Goal: Task Accomplishment & Management: Use online tool/utility

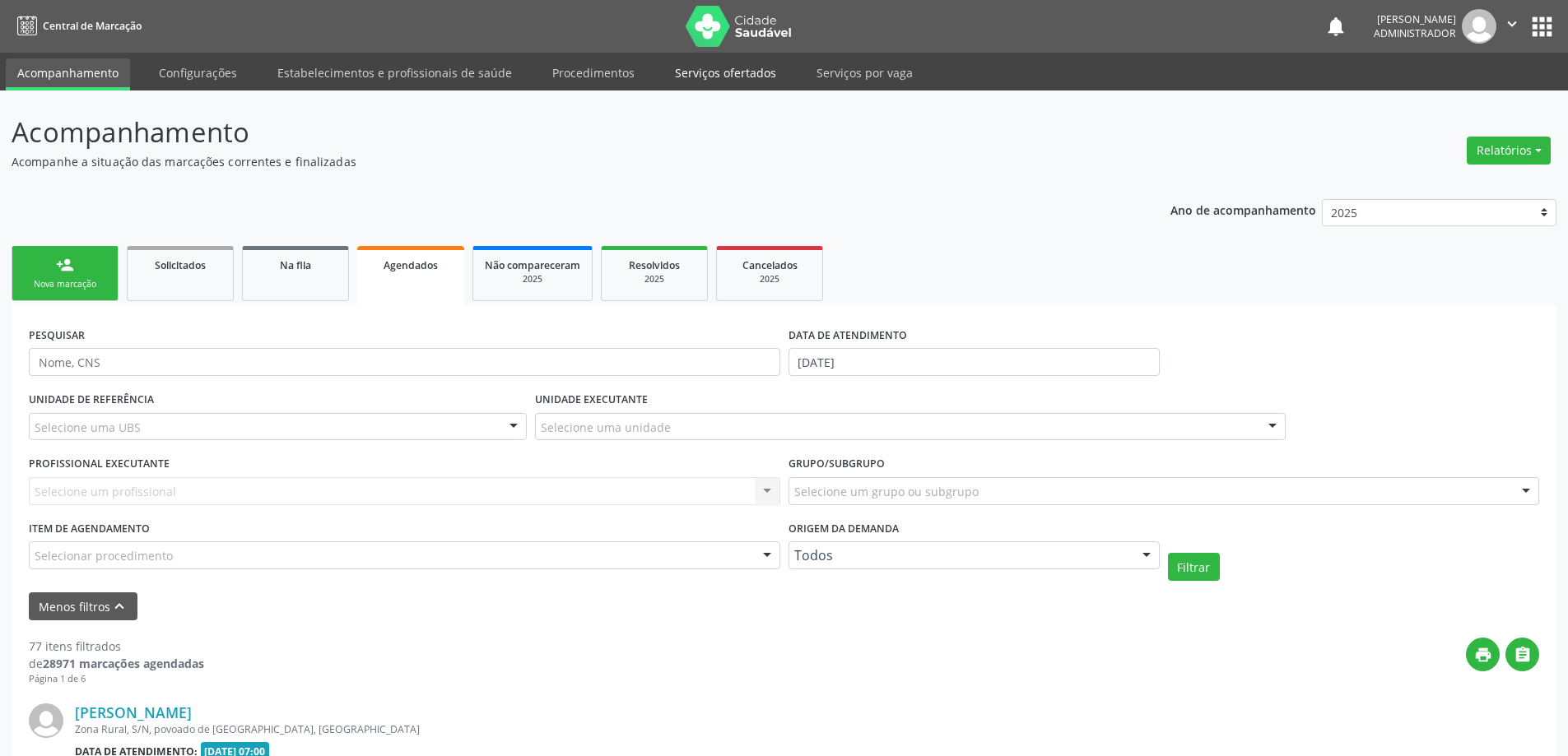
click at [728, 68] on link "Serviços ofertados" at bounding box center [725, 72] width 124 height 29
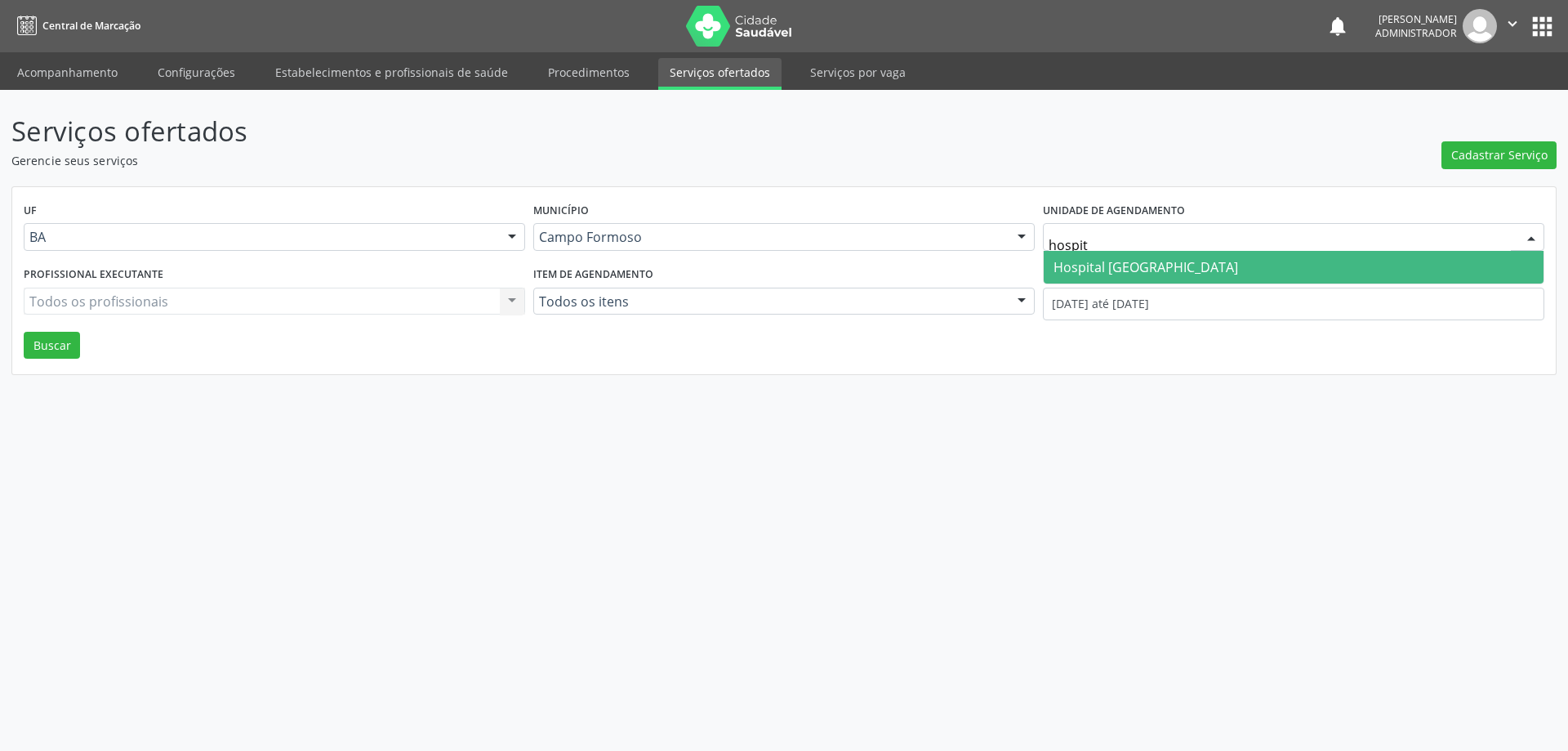
type input "hospita"
click at [1123, 272] on span "Hospital [GEOGRAPHIC_DATA]" at bounding box center [1146, 267] width 185 height 18
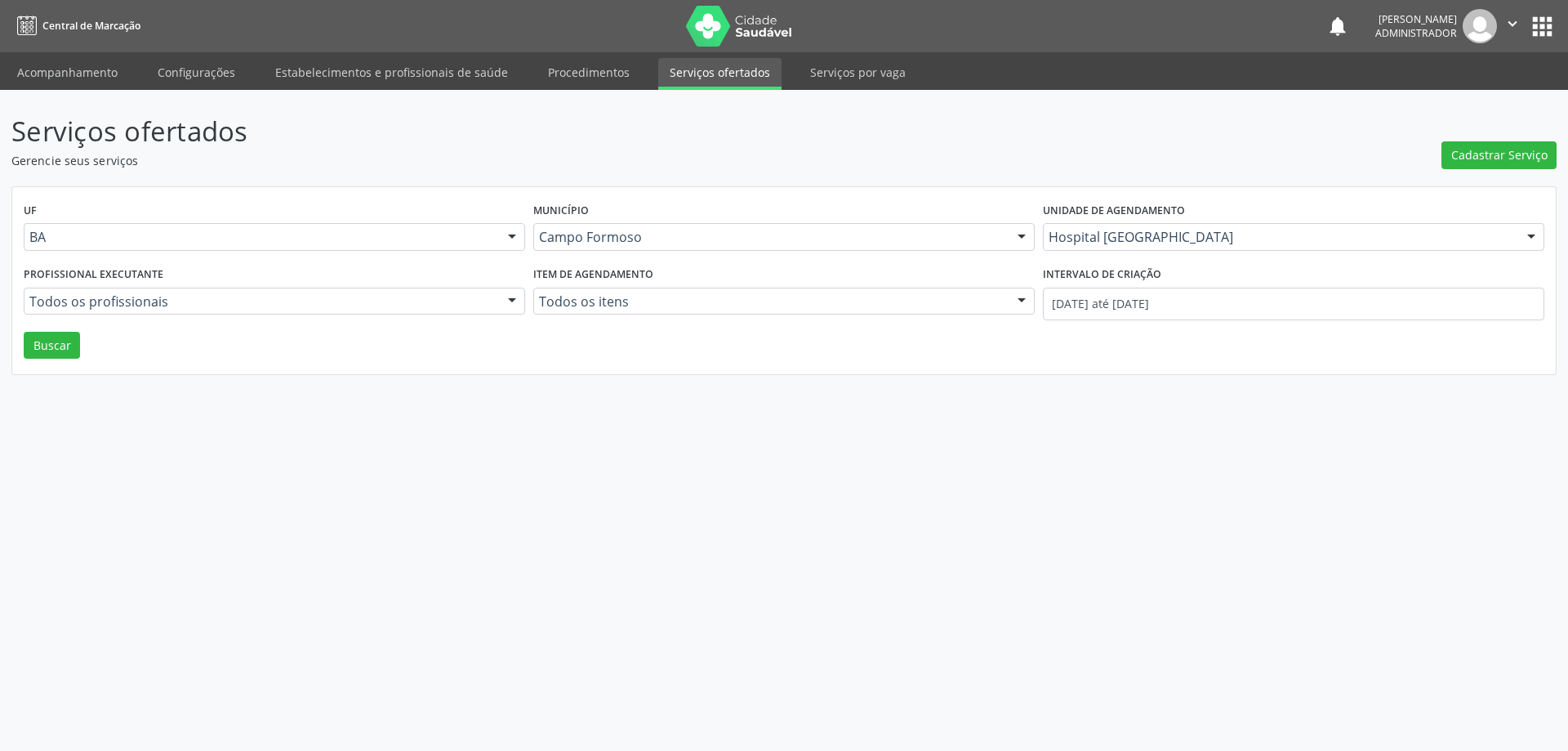
click at [514, 301] on div at bounding box center [511, 302] width 24 height 27
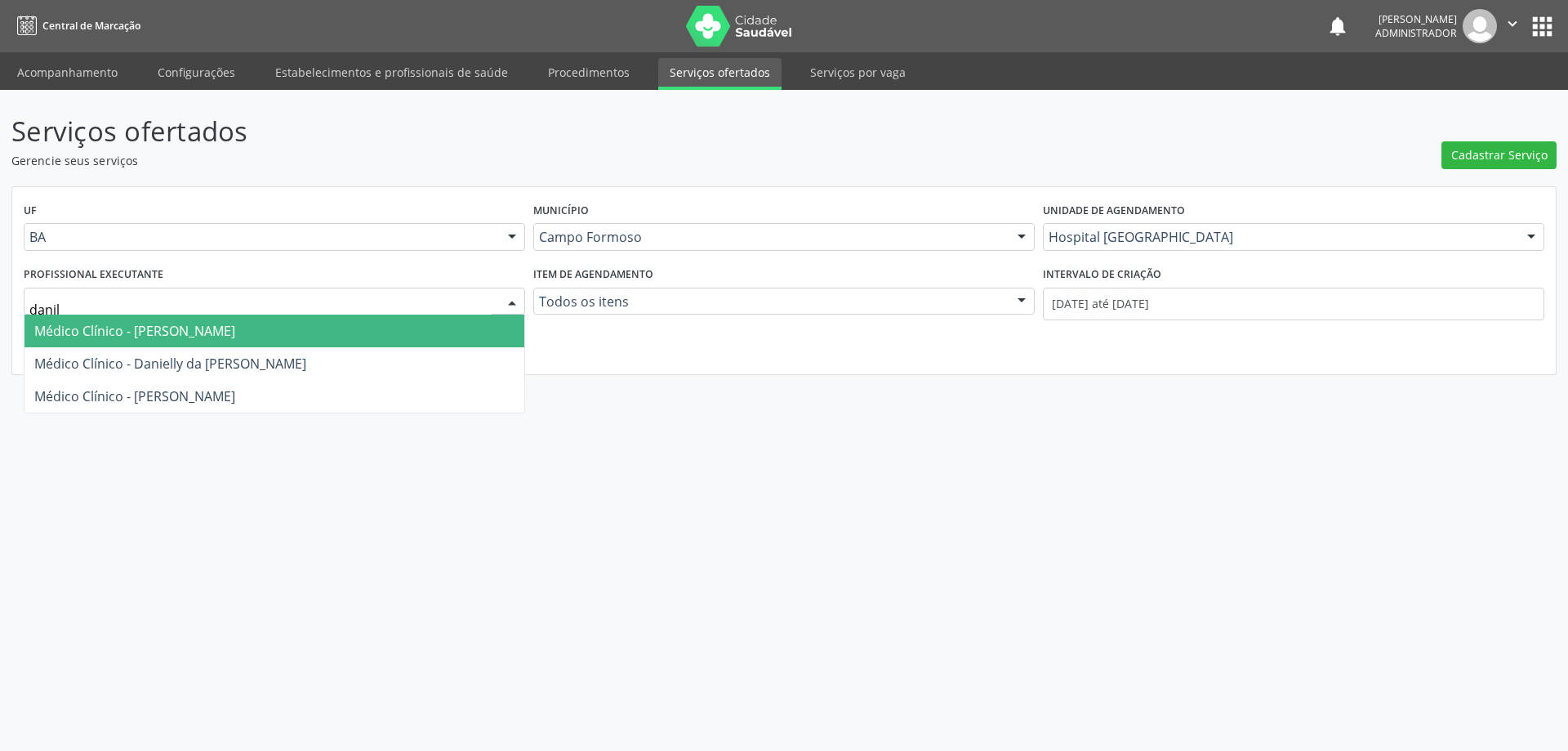
type input "[PERSON_NAME]"
click at [469, 323] on span "Médico Clínico - [PERSON_NAME]" at bounding box center [274, 331] width 500 height 32
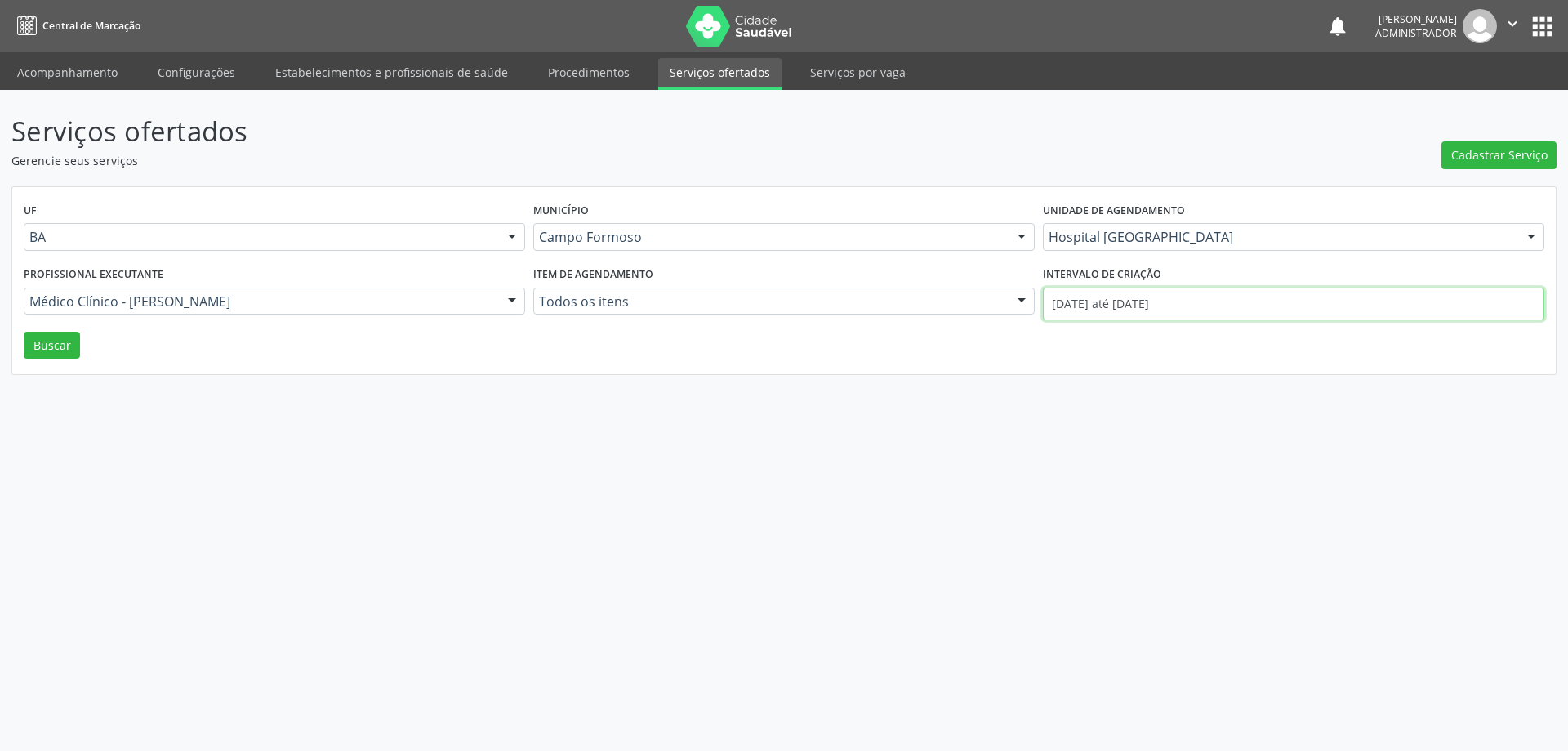
click at [1154, 295] on input "[DATE] até [DATE]" at bounding box center [1293, 303] width 501 height 32
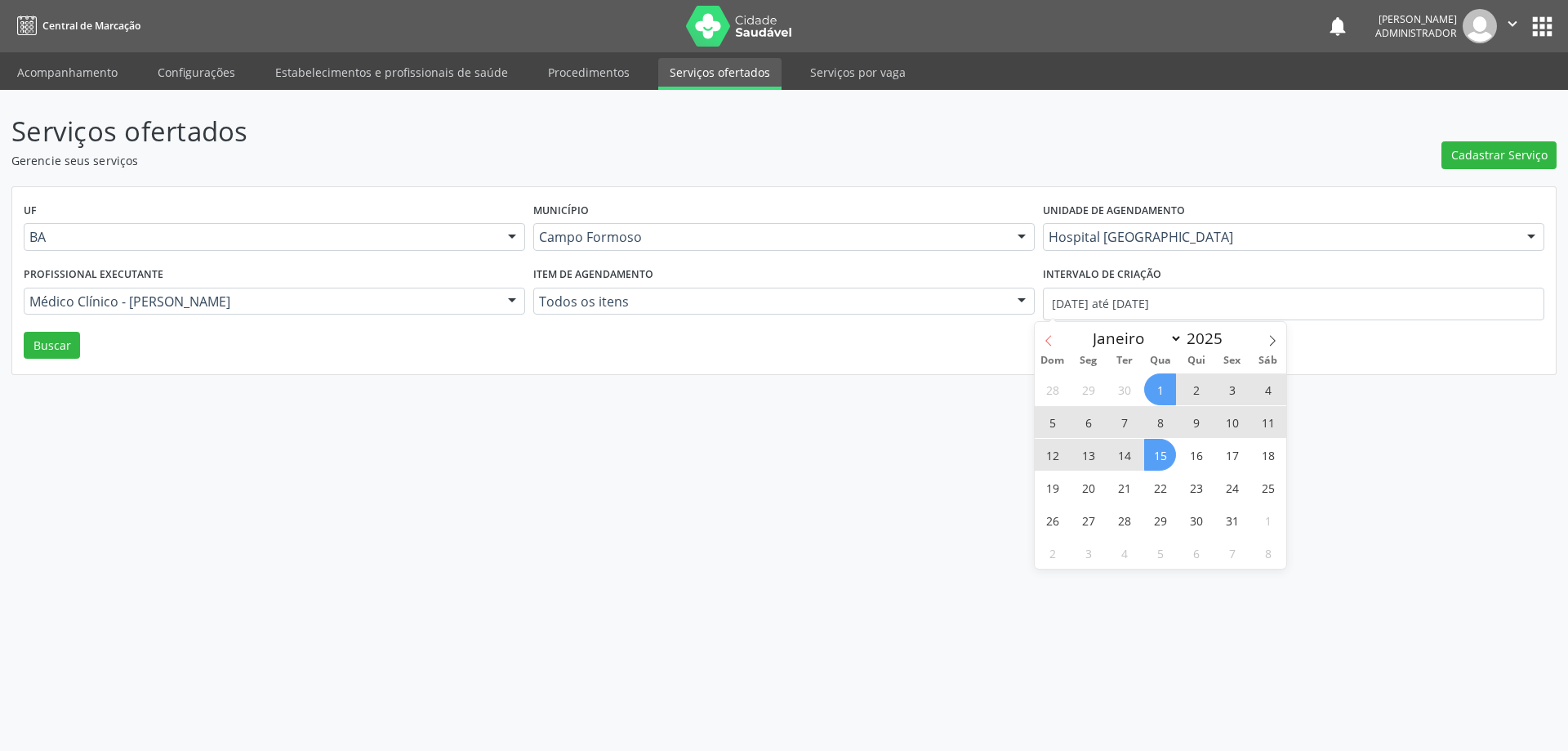
click at [1040, 332] on span at bounding box center [1049, 335] width 27 height 27
select select "8"
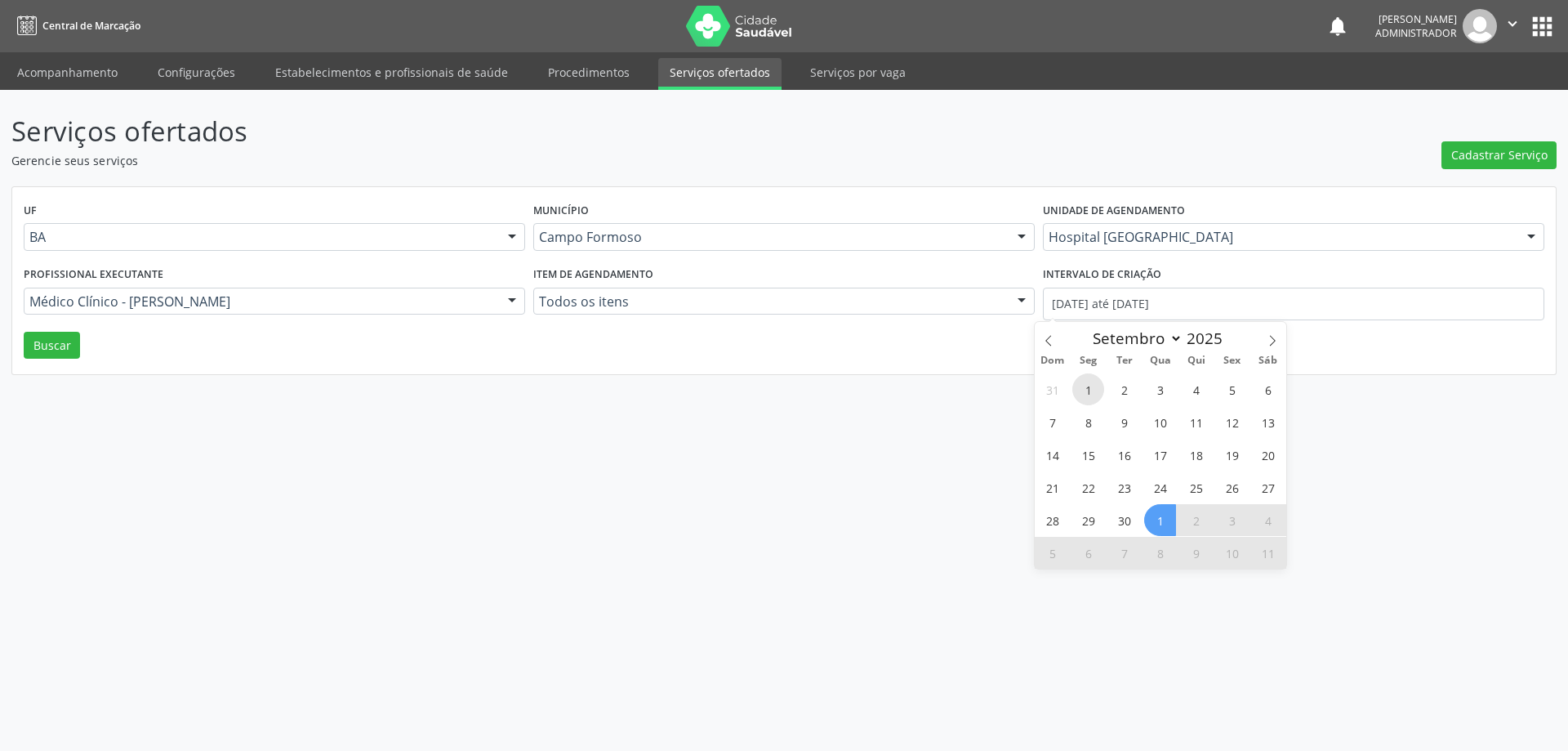
click at [1087, 390] on span "1" at bounding box center [1088, 389] width 32 height 32
type input "[DATE]"
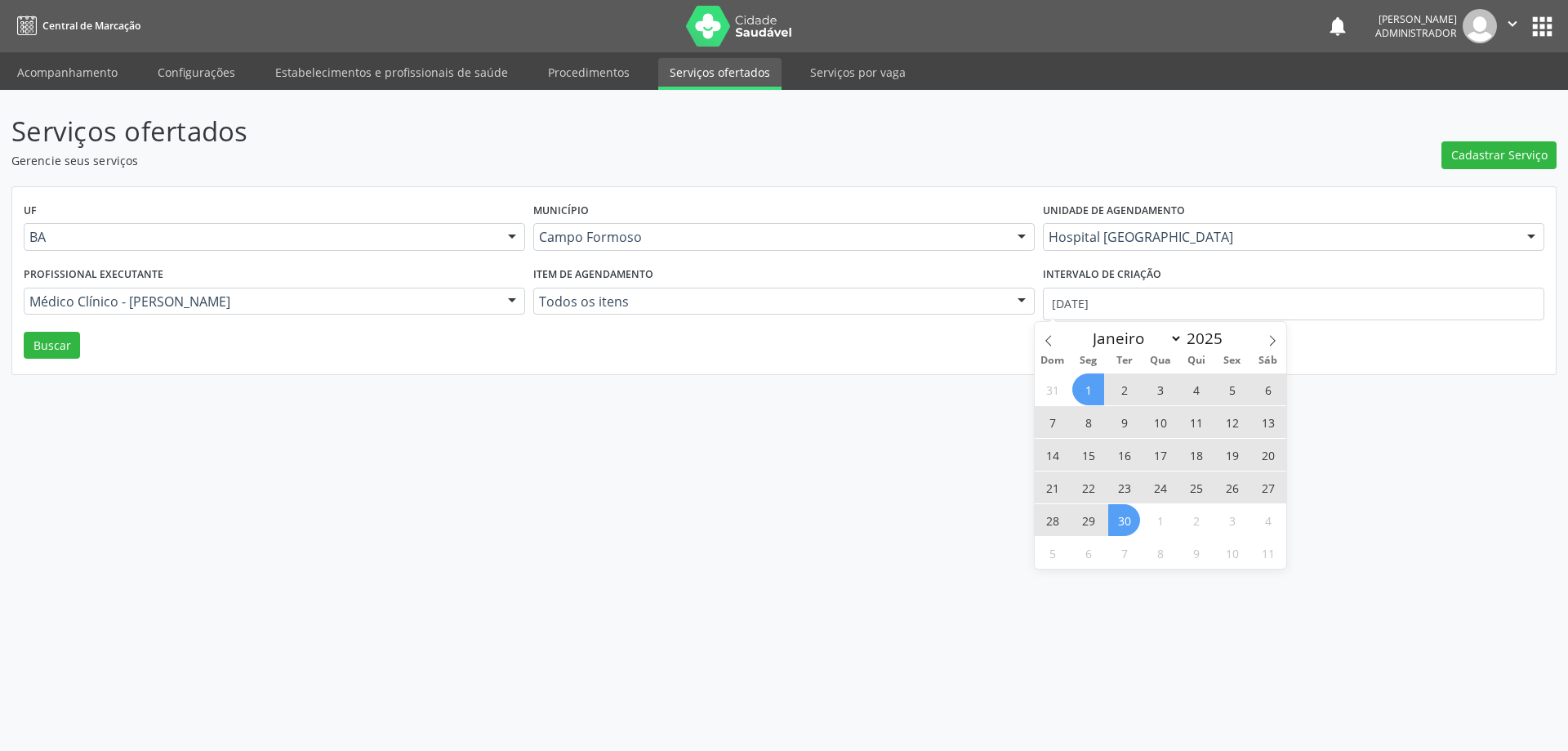
drag, startPoint x: 1124, startPoint y: 512, endPoint x: 949, endPoint y: 341, distance: 244.7
click at [1120, 509] on span "30" at bounding box center [1124, 520] width 32 height 32
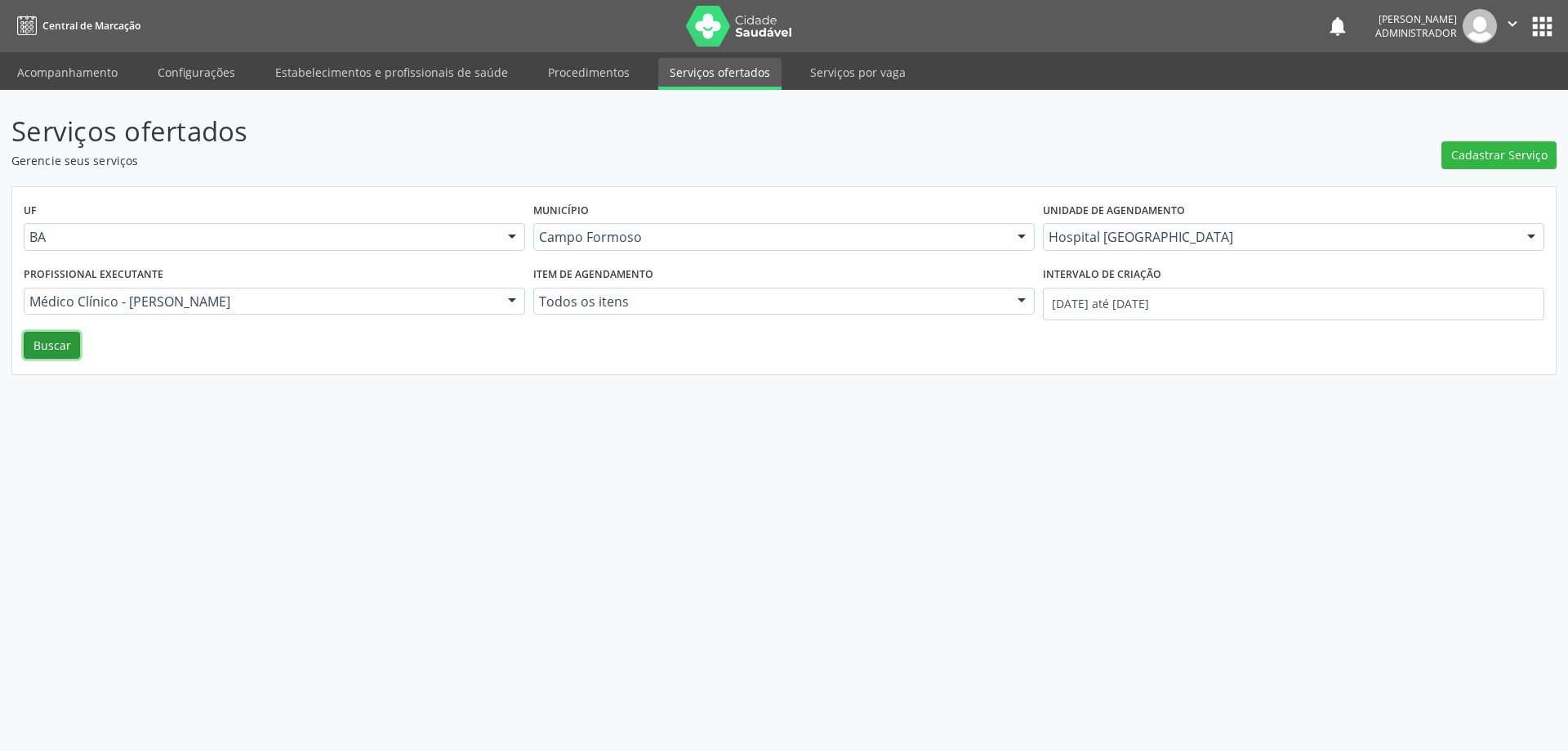
drag, startPoint x: 40, startPoint y: 335, endPoint x: 340, endPoint y: 364, distance: 301.4
click at [41, 335] on button "Buscar" at bounding box center [52, 345] width 57 height 27
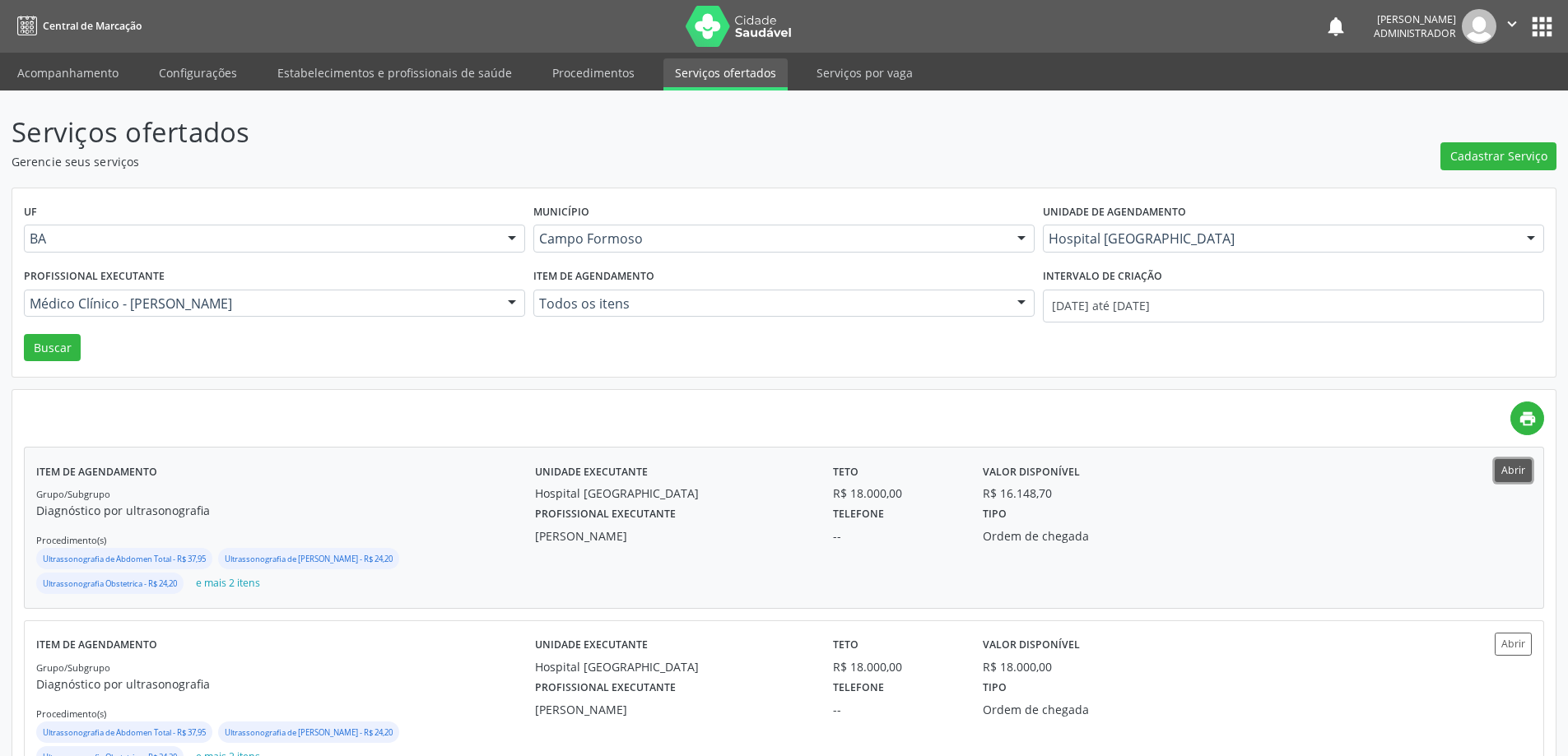
click at [1511, 467] on button "Abrir" at bounding box center [1513, 470] width 37 height 23
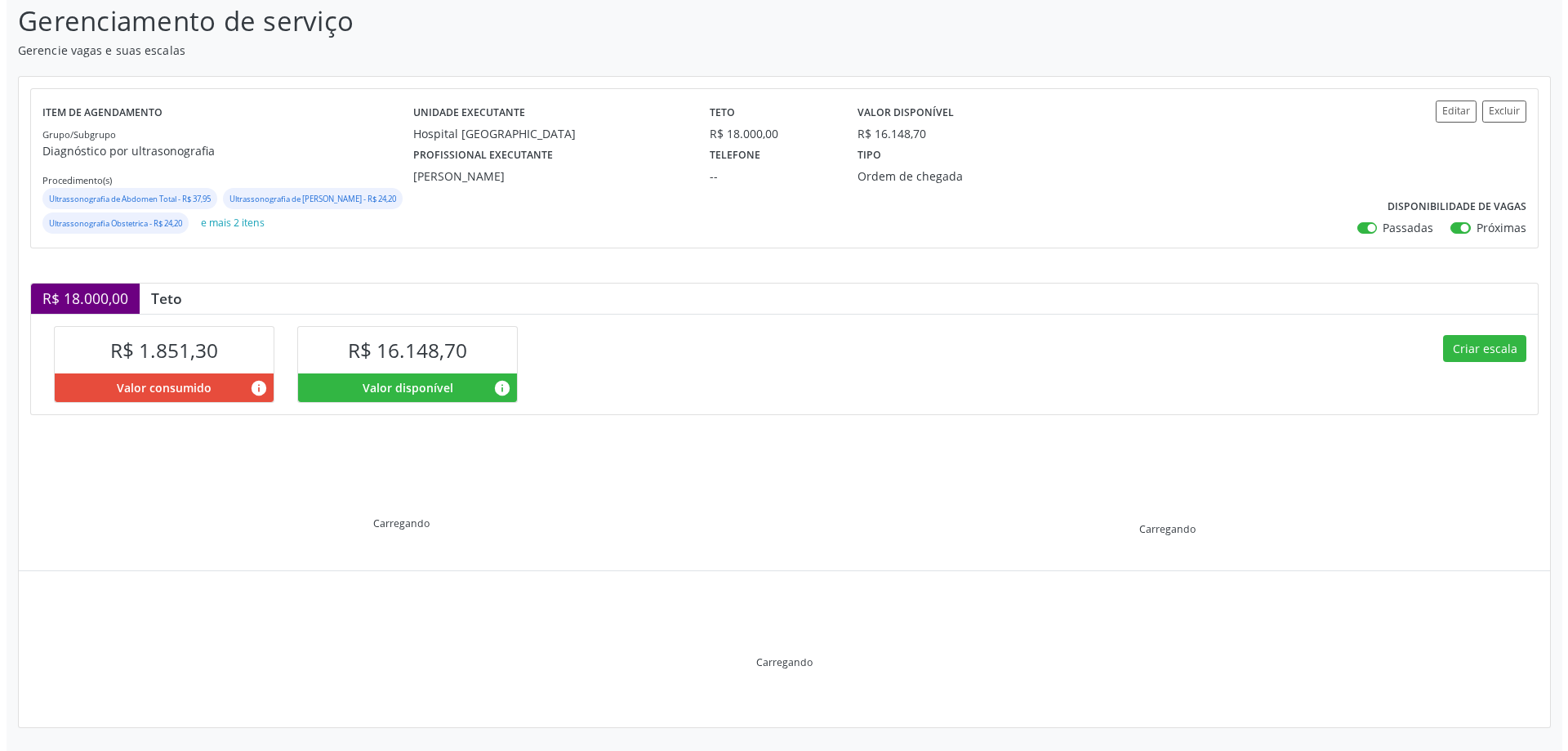
scroll to position [132, 0]
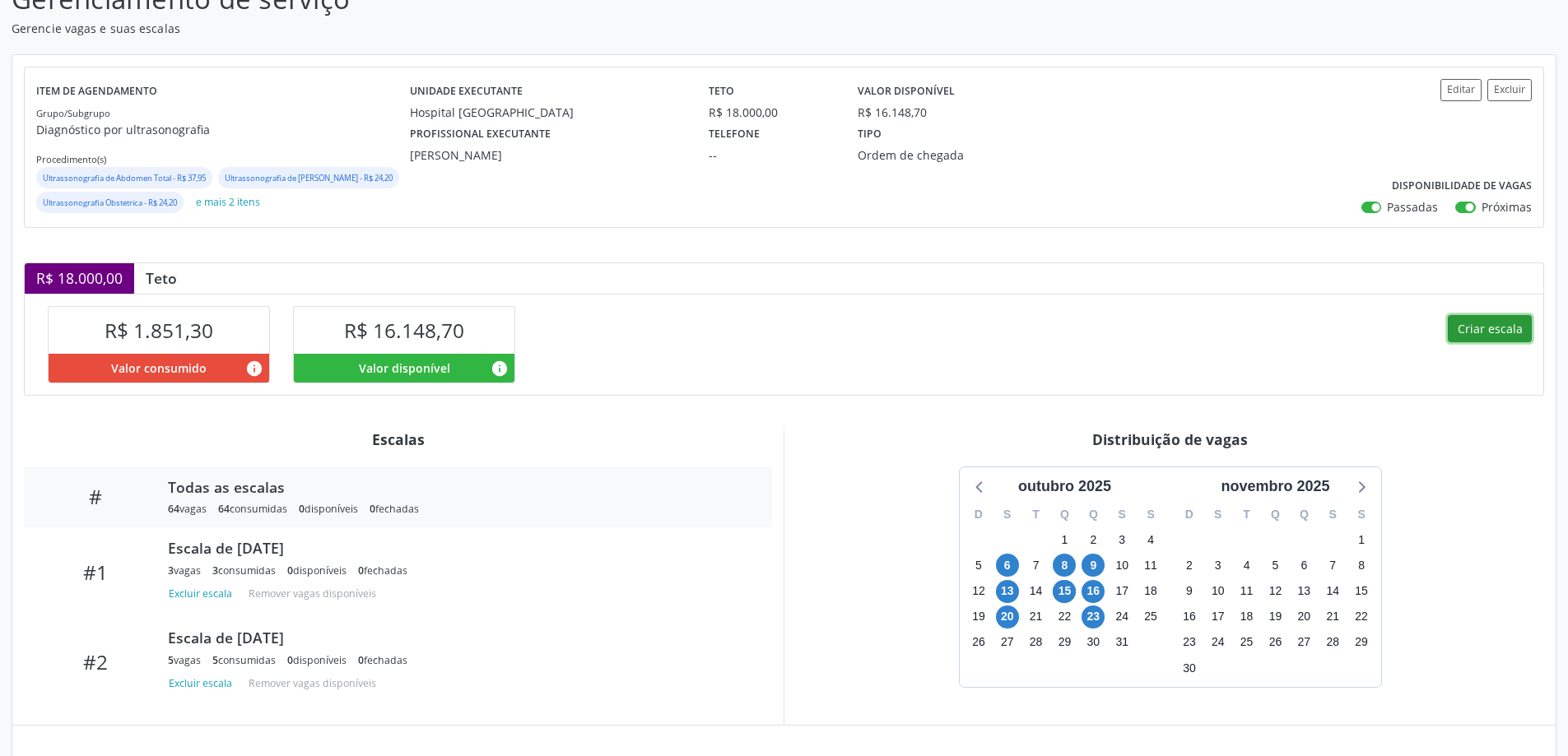
click at [1485, 343] on button "Criar escala" at bounding box center [1489, 329] width 84 height 28
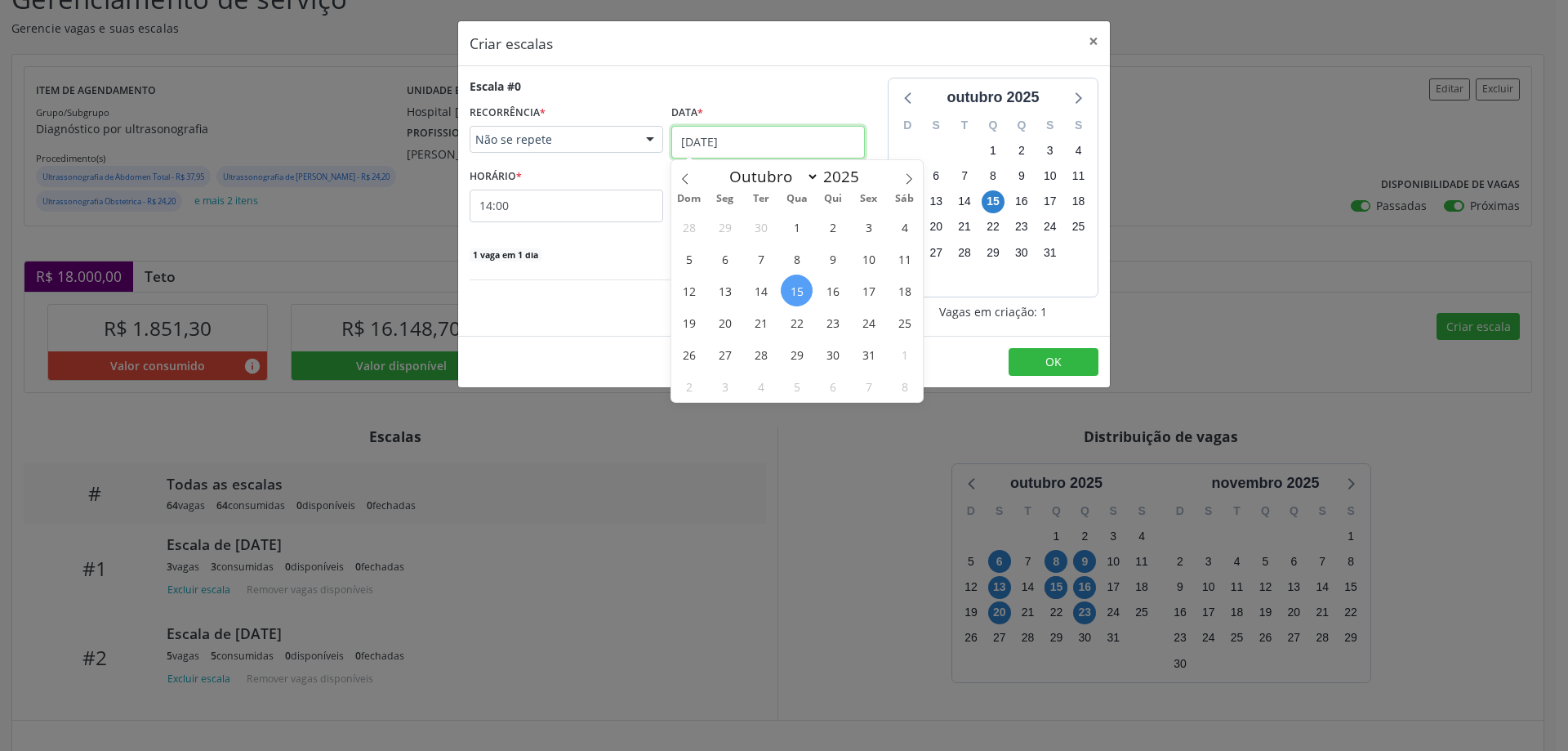
click at [691, 135] on input "[DATE]" at bounding box center [768, 142] width 194 height 32
click at [800, 318] on span "22" at bounding box center [797, 322] width 32 height 32
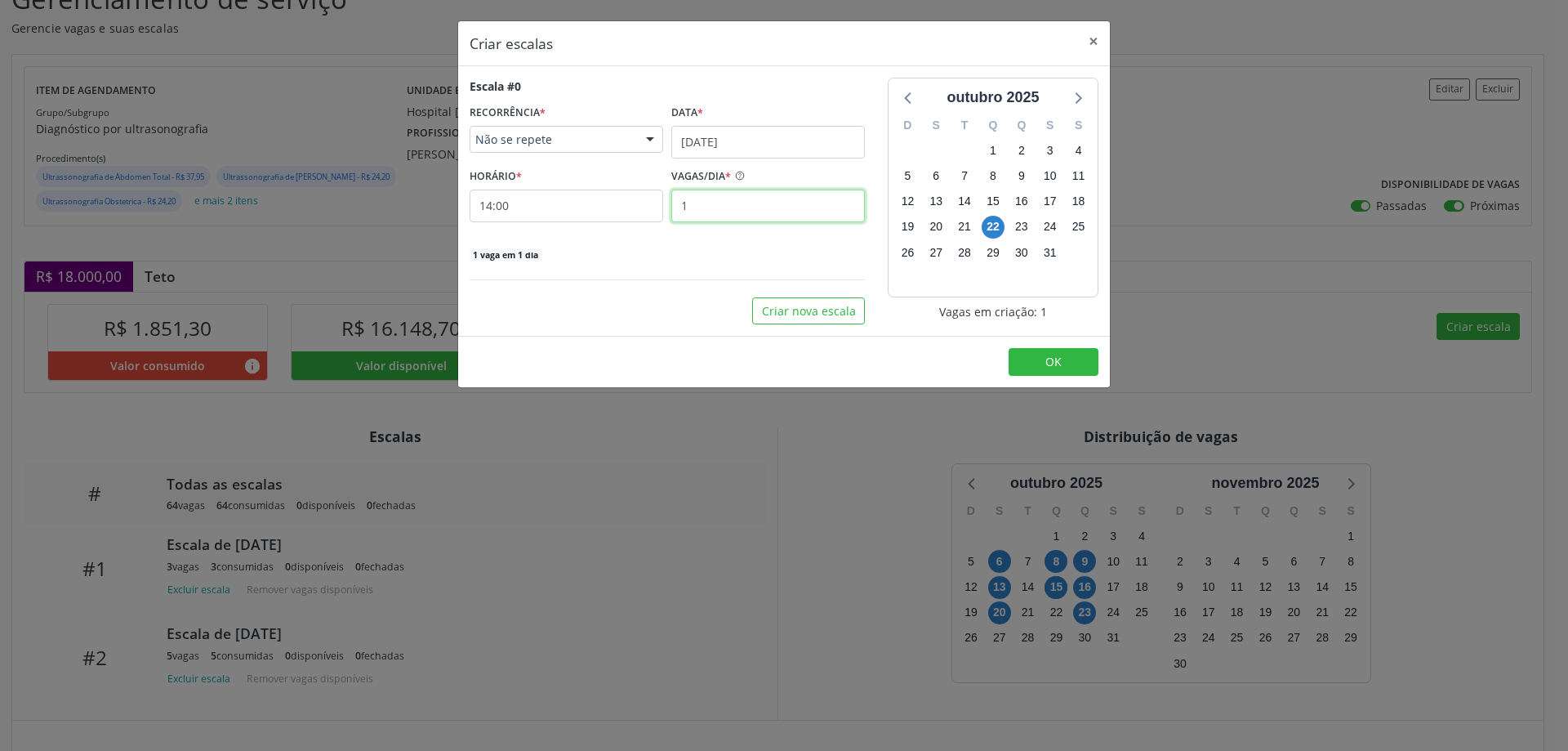
click at [745, 200] on input "1" at bounding box center [768, 205] width 194 height 32
type input "3"
click at [624, 201] on input "14:00" at bounding box center [566, 205] width 194 height 32
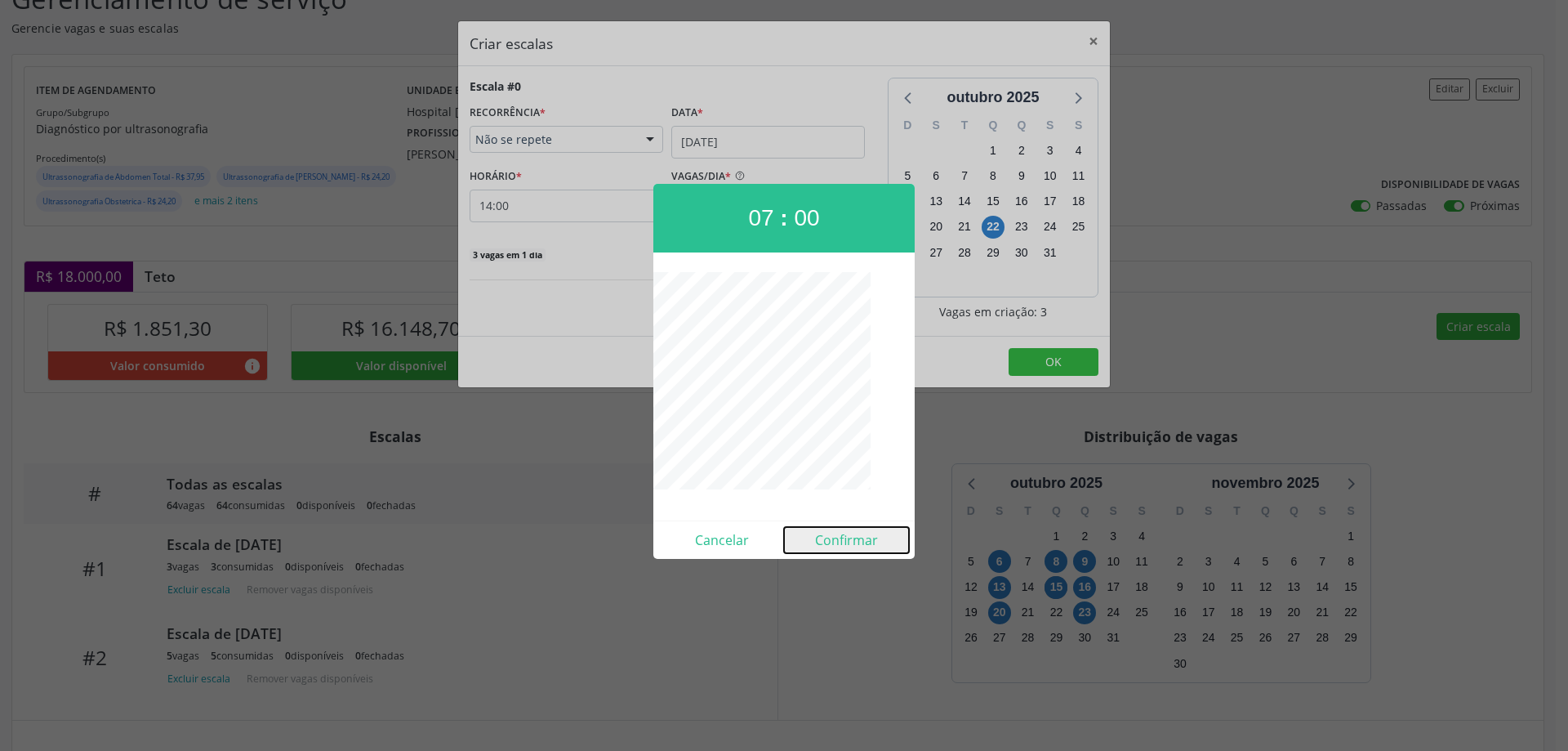
click at [832, 538] on button "Confirmar" at bounding box center [847, 540] width 125 height 26
type input "07:00"
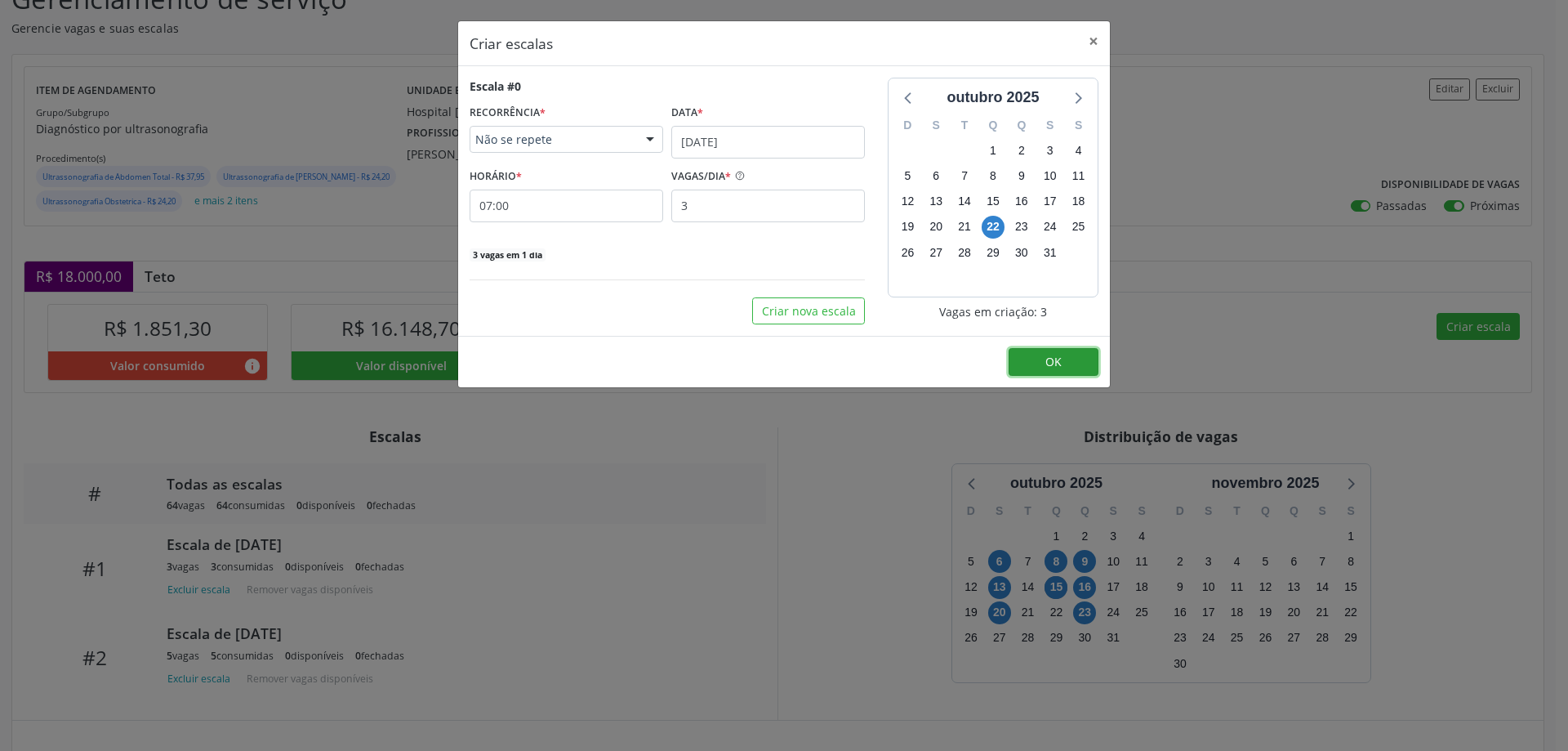
click at [1038, 366] on button "OK" at bounding box center [1054, 362] width 90 height 27
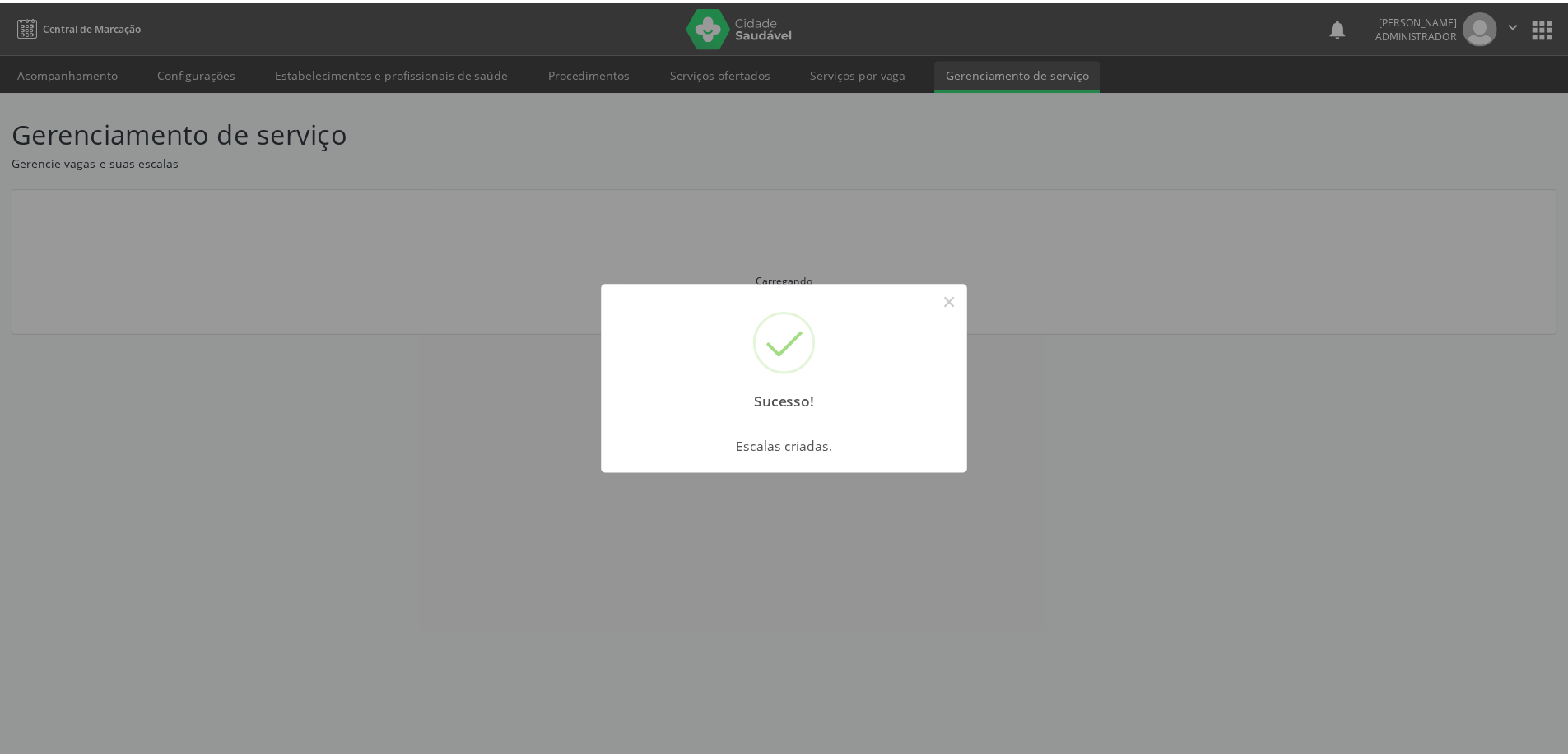
scroll to position [0, 0]
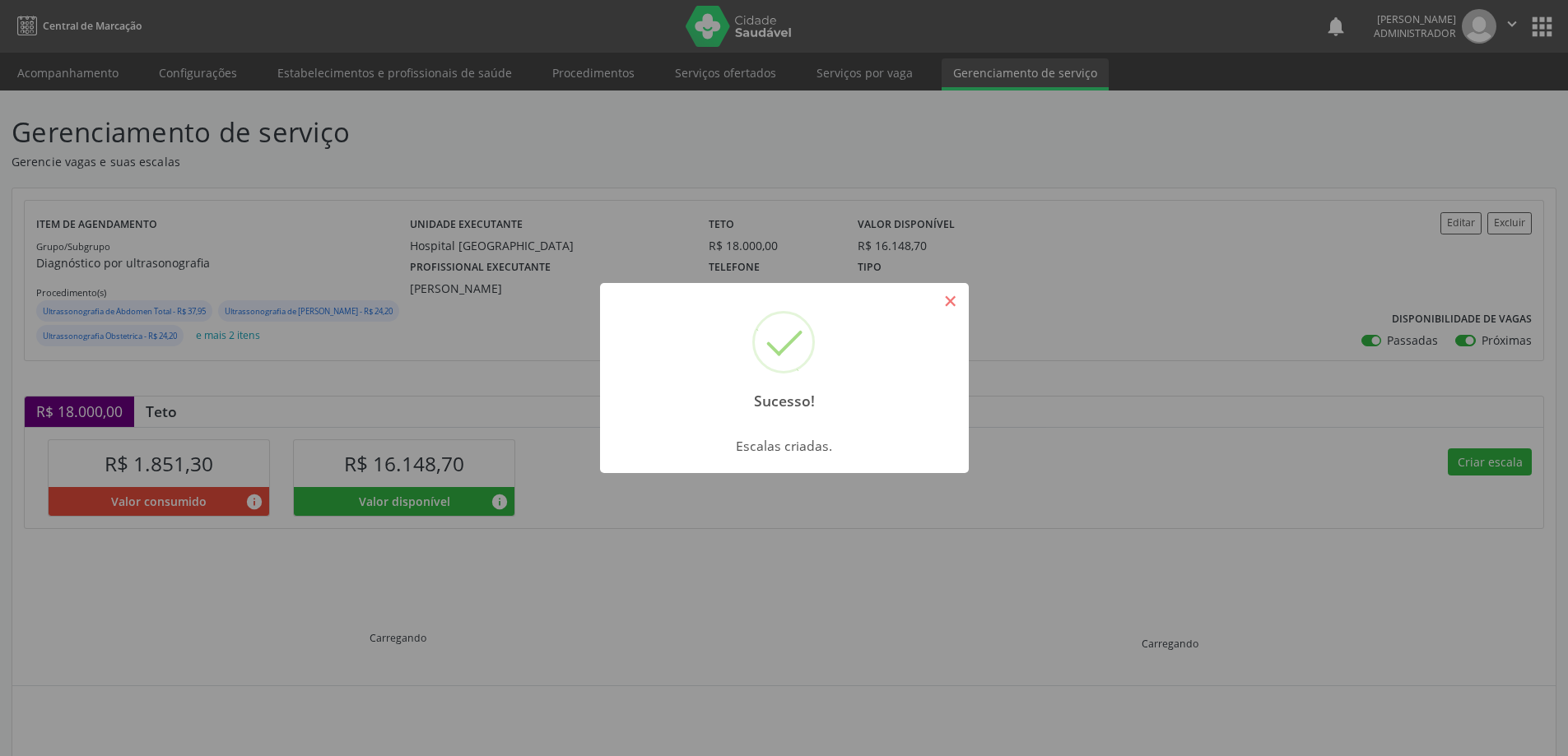
click at [957, 299] on button "×" at bounding box center [950, 301] width 28 height 28
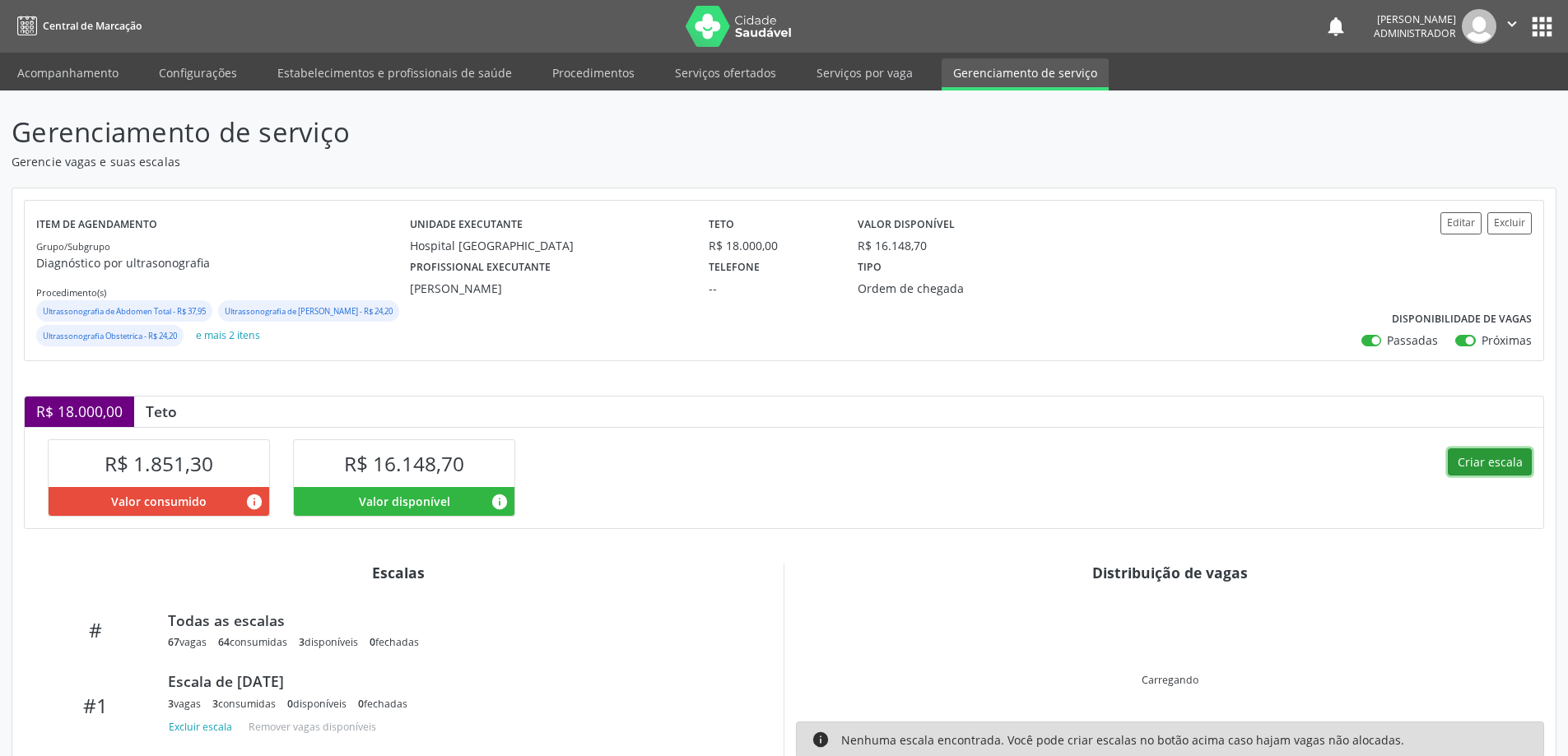
click at [1470, 476] on button "Criar escala" at bounding box center [1489, 462] width 84 height 28
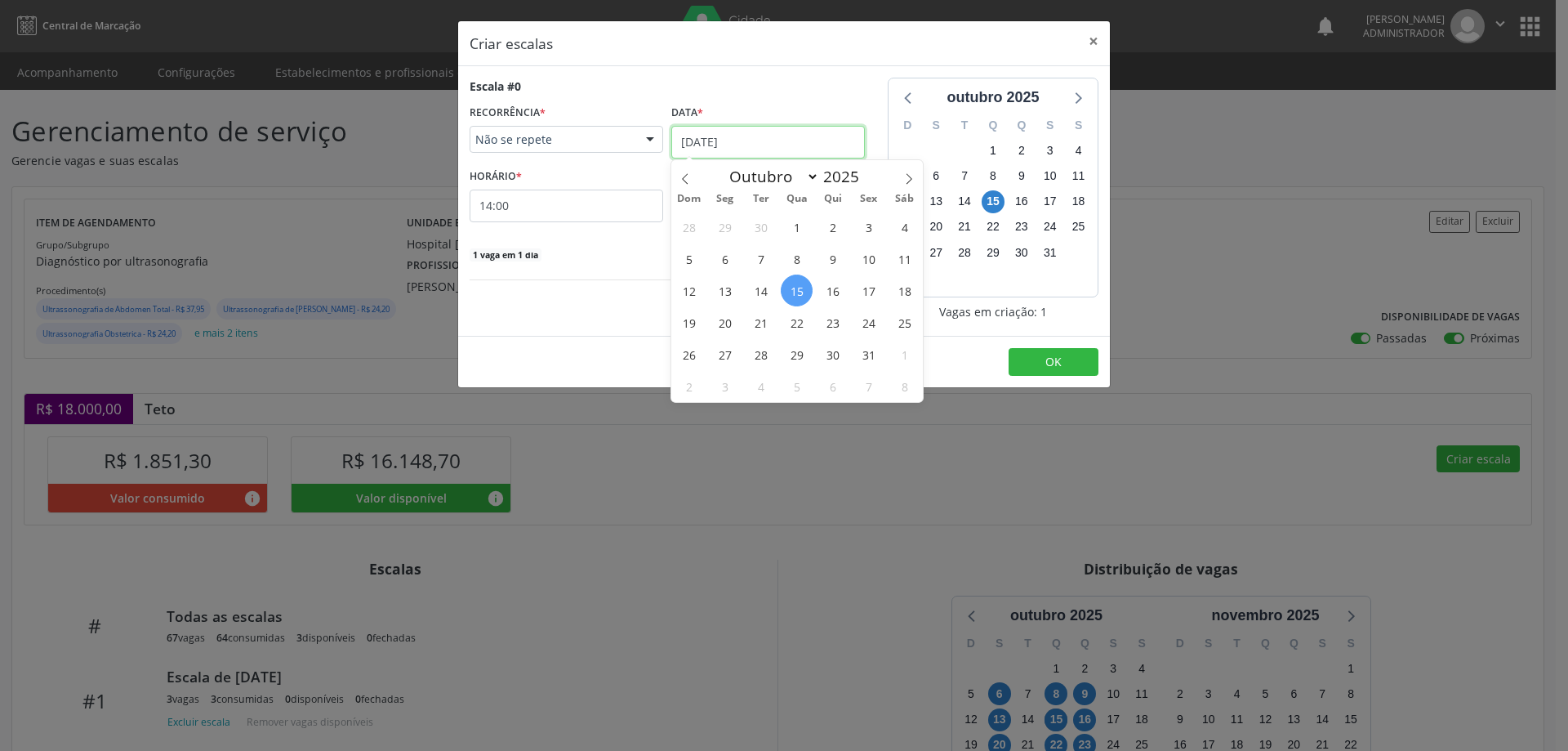
click at [736, 136] on input "[DATE]" at bounding box center [768, 142] width 194 height 32
drag, startPoint x: 805, startPoint y: 325, endPoint x: 771, endPoint y: 262, distance: 71.6
click at [803, 325] on span "22" at bounding box center [797, 322] width 32 height 32
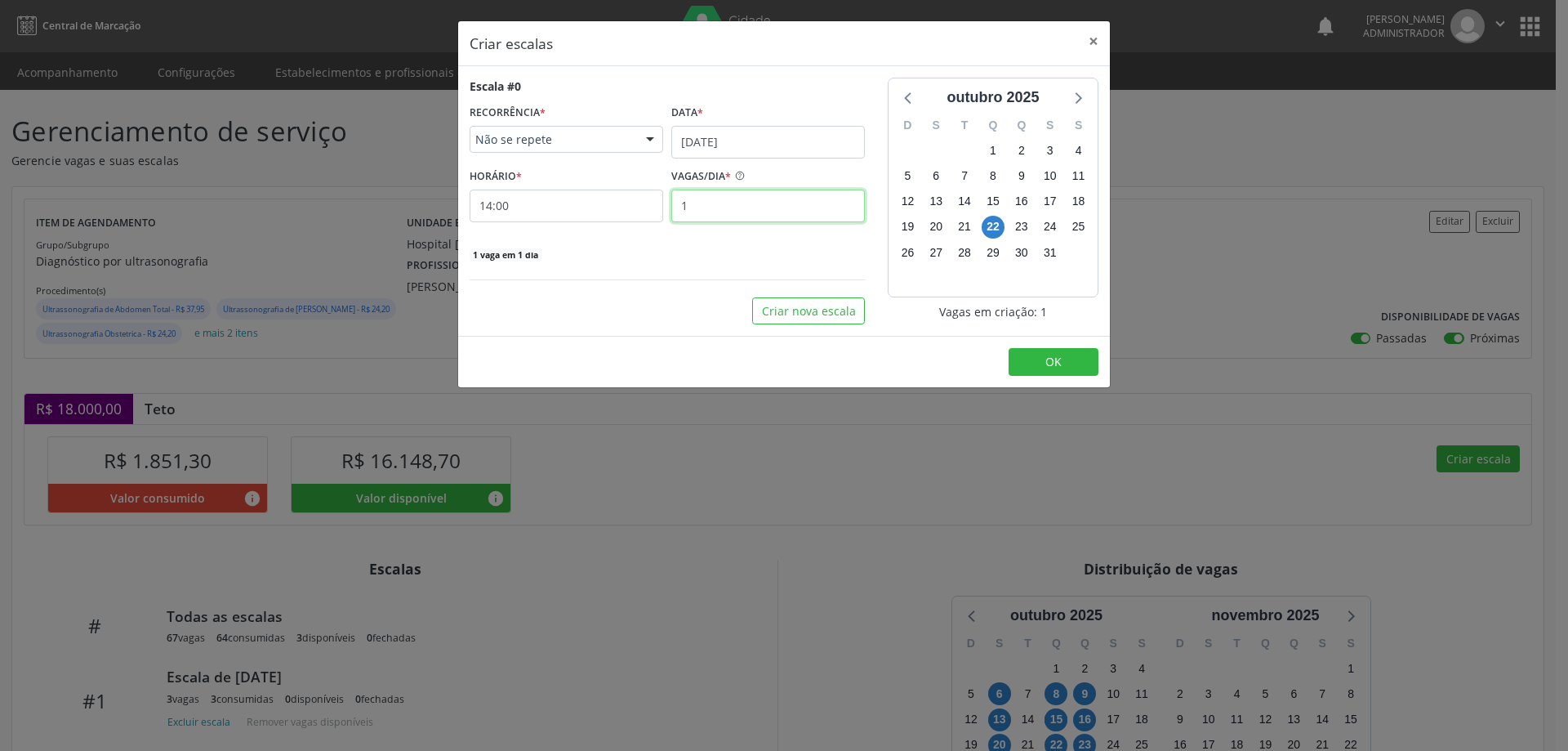
click at [730, 197] on input "1" at bounding box center [768, 205] width 194 height 32
type input "5"
click at [627, 210] on input "14:00" at bounding box center [566, 205] width 194 height 32
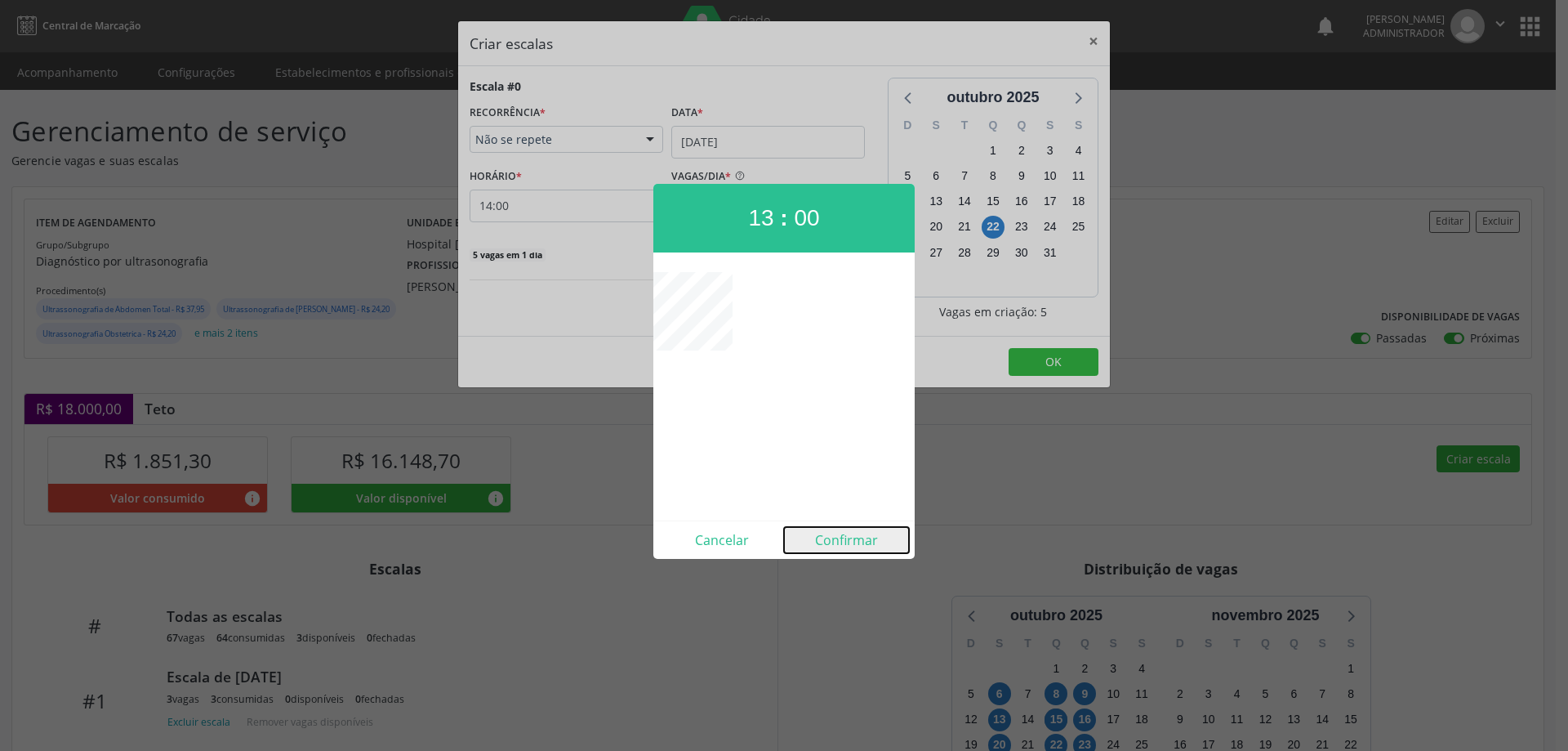
click at [835, 544] on button "Confirmar" at bounding box center [847, 540] width 125 height 26
type input "13:00"
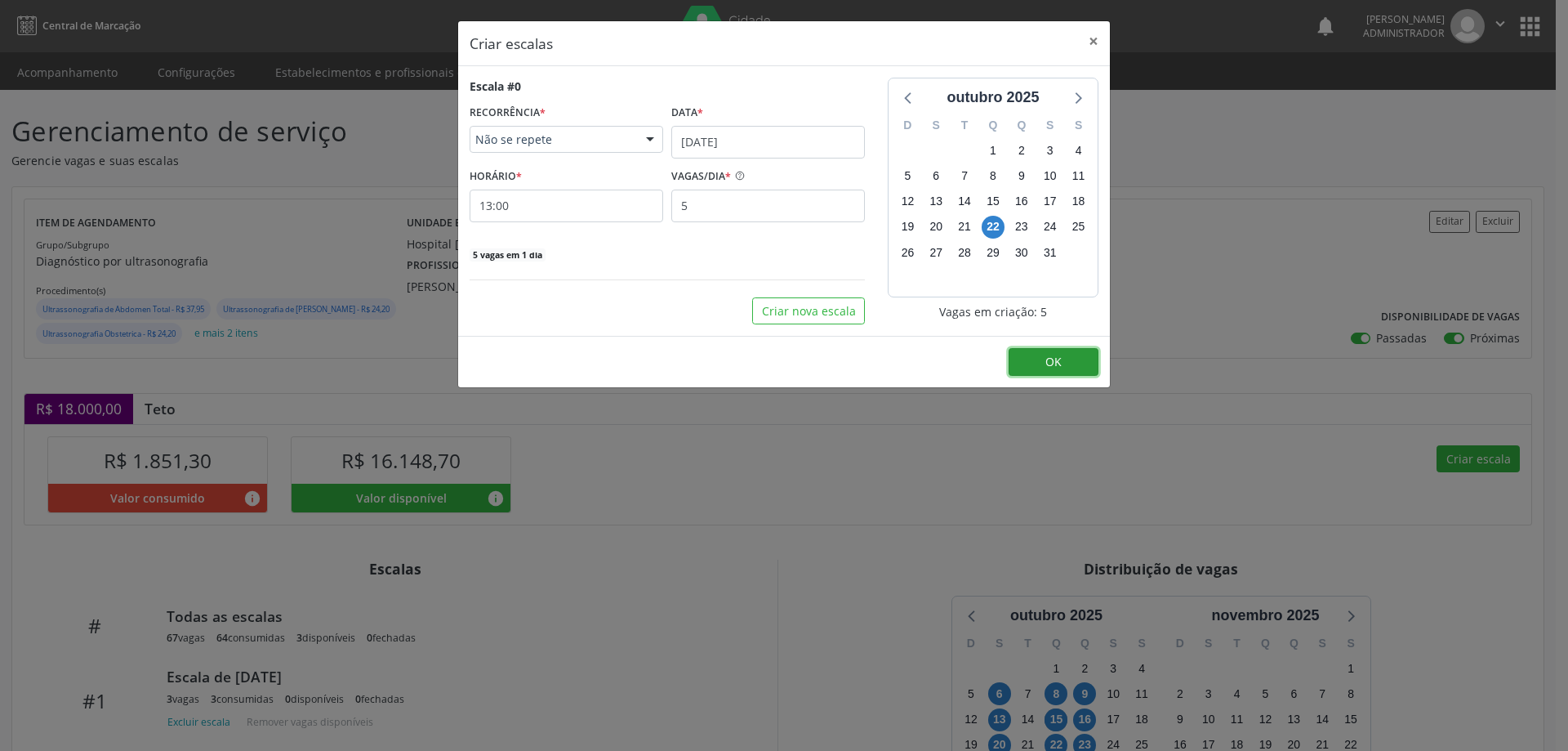
click at [1060, 370] on button "OK" at bounding box center [1054, 362] width 90 height 27
